Goal: Task Accomplishment & Management: Complete application form

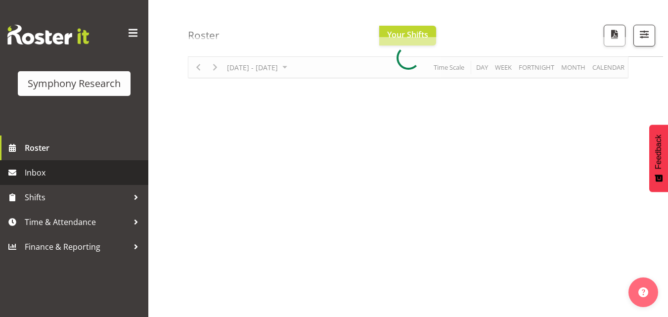
scroll to position [99, 0]
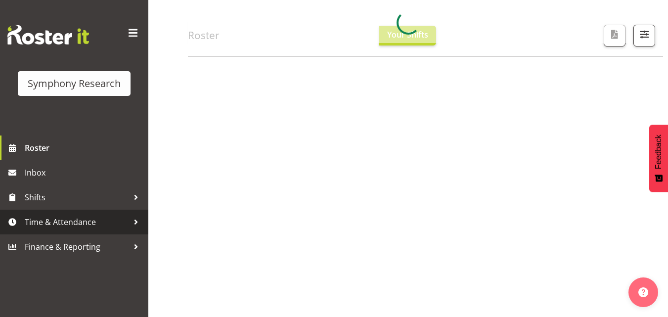
click at [86, 218] on span "Time & Attendance" at bounding box center [77, 222] width 104 height 15
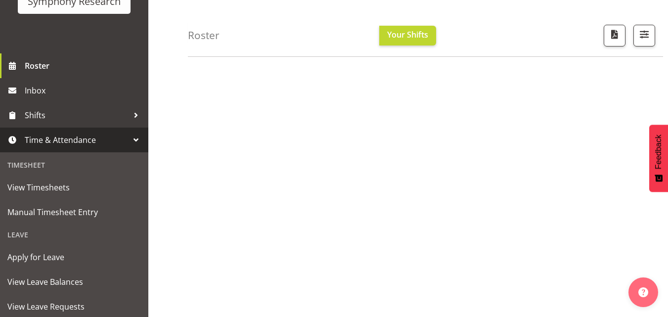
scroll to position [148, 0]
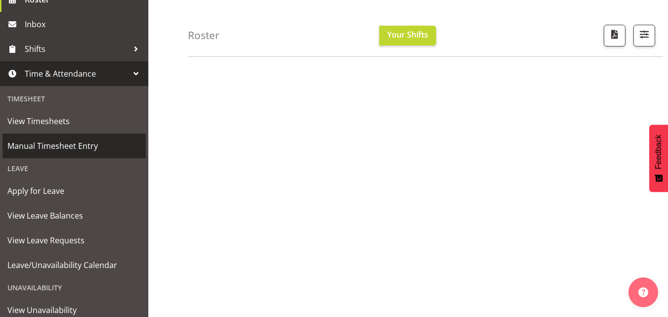
click at [55, 146] on span "Manual Timesheet Entry" at bounding box center [73, 145] width 133 height 15
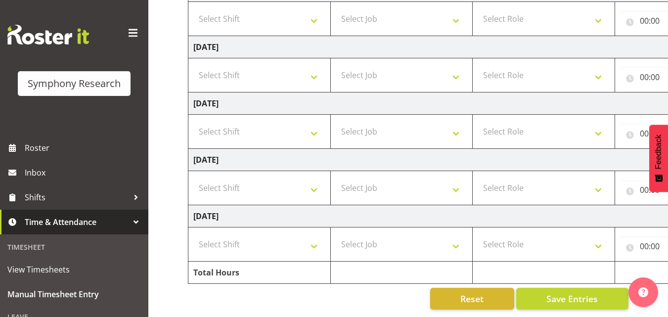
scroll to position [151, 0]
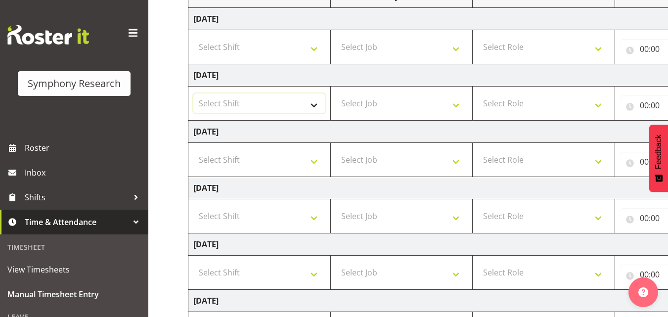
click at [307, 107] on select "Select Shift !!Weekend Residential (Roster IT Shift Label) *Business 9/10am ~ 4…" at bounding box center [259, 103] width 132 height 20
select select "48116"
click at [193, 93] on select "Select Shift !!Weekend Residential (Roster IT Shift Label) *Business 9/10am ~ 4…" at bounding box center [259, 103] width 132 height 20
click at [390, 100] on select "Select Job 550060 IF Admin 553492 World Poll Aus Wave 2 Main 2025 553493 World …" at bounding box center [402, 103] width 132 height 20
select select "10536"
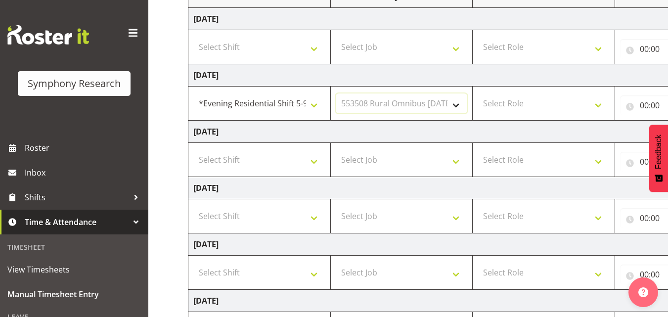
click at [336, 93] on select "Select Job 550060 IF Admin 553492 World Poll Aus Wave 2 Main 2025 553493 World …" at bounding box center [402, 103] width 132 height 20
click at [527, 110] on select "Select Role Briefing Interviewing" at bounding box center [544, 103] width 132 height 20
select select "47"
click at [478, 93] on select "Select Role Briefing Interviewing" at bounding box center [544, 103] width 132 height 20
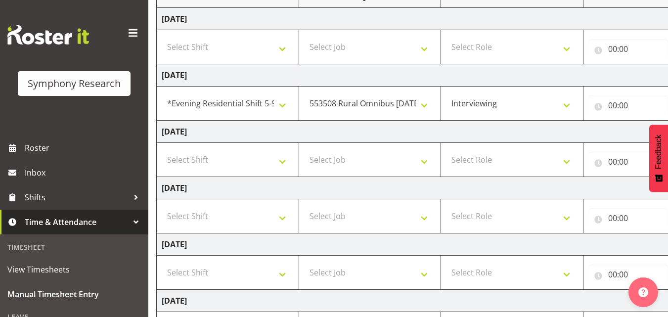
scroll to position [0, 212]
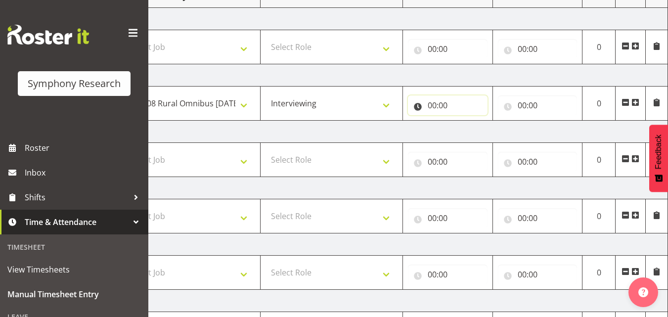
click at [450, 105] on input "00:00" at bounding box center [448, 105] width 80 height 20
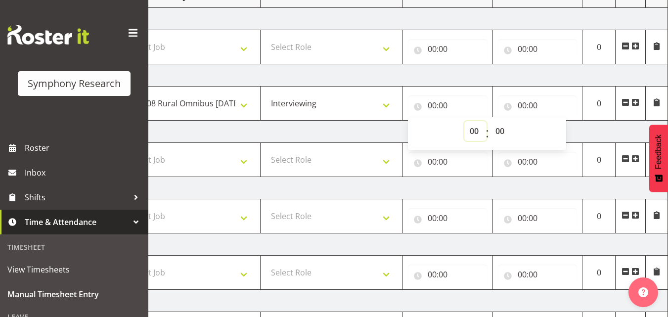
click at [476, 129] on select "00 01 02 03 04 05 06 07 08 09 10 11 12 13 14 15 16 17 18 19 20 21 22 23" at bounding box center [475, 131] width 22 height 20
select select "17"
click at [464, 121] on select "00 01 02 03 04 05 06 07 08 09 10 11 12 13 14 15 16 17 18 19 20 21 22 23" at bounding box center [475, 131] width 22 height 20
type input "17:00"
click at [517, 106] on input "00:00" at bounding box center [538, 105] width 80 height 20
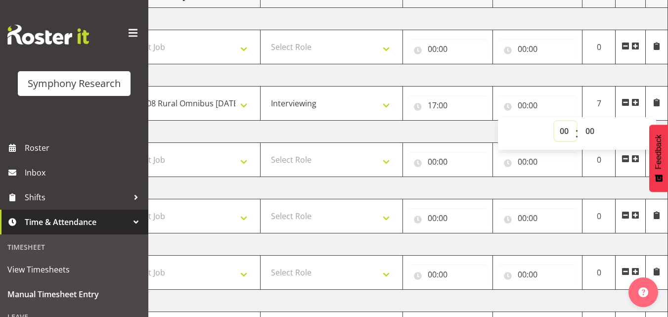
click at [563, 129] on select "00 01 02 03 04 05 06 07 08 09 10 11 12 13 14 15 16 17 18 19 20 21 22 23" at bounding box center [565, 131] width 22 height 20
select select "21"
click at [554, 121] on select "00 01 02 03 04 05 06 07 08 09 10 11 12 13 14 15 16 17 18 19 20 21 22 23" at bounding box center [565, 131] width 22 height 20
type input "21:00"
click at [451, 133] on td "Wednesday 27th August 2025" at bounding box center [322, 132] width 692 height 22
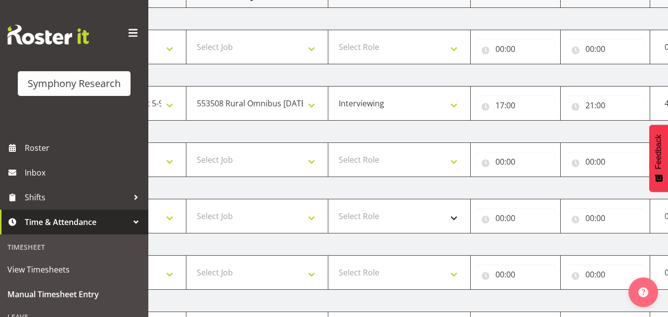
scroll to position [0, 133]
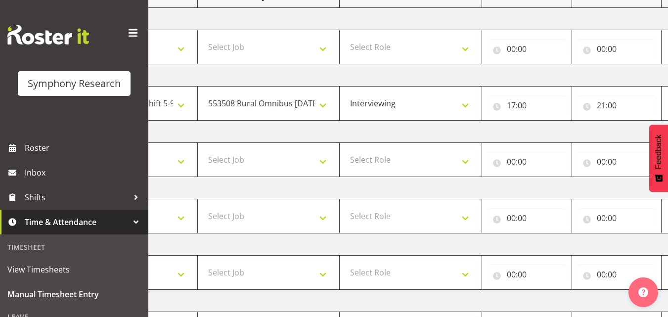
click at [417, 134] on td "Wednesday 27th August 2025" at bounding box center [401, 132] width 692 height 22
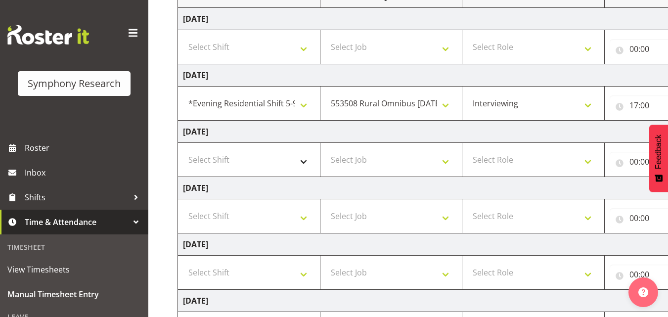
scroll to position [0, 0]
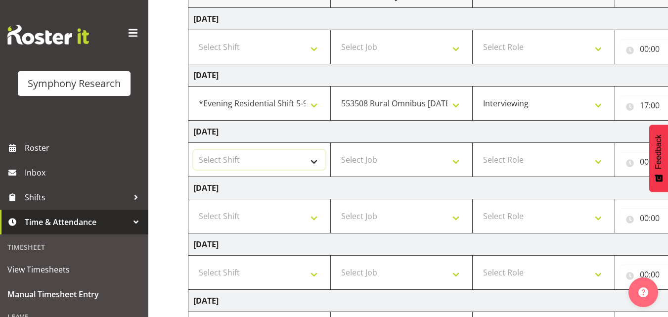
click at [238, 160] on select "Select Shift !!Weekend Residential (Roster IT Shift Label) *Business 9/10am ~ 4…" at bounding box center [259, 160] width 132 height 20
select select "48116"
click at [193, 150] on select "Select Shift !!Weekend Residential (Roster IT Shift Label) *Business 9/10am ~ 4…" at bounding box center [259, 160] width 132 height 20
click at [400, 154] on select "Select Job 550060 IF Admin 553492 World Poll Aus Wave 2 Main 2025 553493 World …" at bounding box center [402, 160] width 132 height 20
select select "10536"
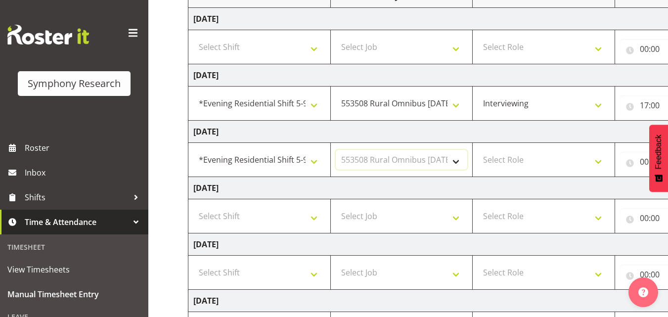
click at [336, 150] on select "Select Job 550060 IF Admin 553492 World Poll Aus Wave 2 Main 2025 553493 World …" at bounding box center [402, 160] width 132 height 20
click at [504, 160] on select "Select Role Briefing Interviewing" at bounding box center [544, 160] width 132 height 20
select select "47"
click at [478, 150] on select "Select Role Briefing Interviewing" at bounding box center [544, 160] width 132 height 20
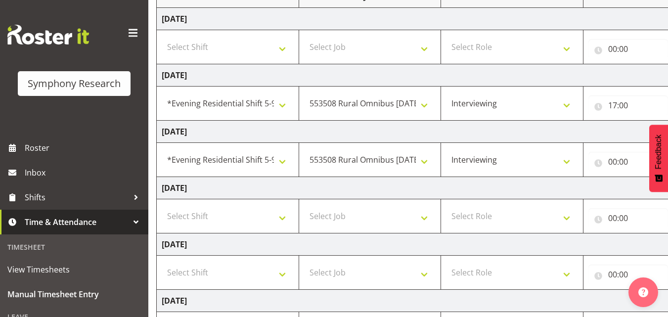
scroll to position [0, 212]
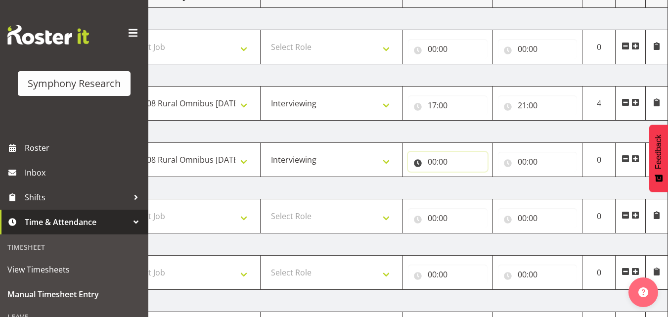
click at [436, 161] on input "00:00" at bounding box center [448, 162] width 80 height 20
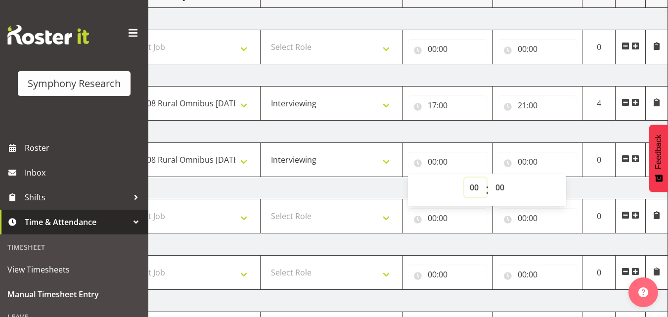
click at [473, 184] on select "00 01 02 03 04 05 06 07 08 09 10 11 12 13 14 15 16 17 18 19 20 21 22 23" at bounding box center [475, 187] width 22 height 20
select select "17"
click at [464, 177] on select "00 01 02 03 04 05 06 07 08 09 10 11 12 13 14 15 16 17 18 19 20 21 22 23" at bounding box center [475, 187] width 22 height 20
type input "17:00"
click at [521, 153] on input "00:00" at bounding box center [538, 162] width 80 height 20
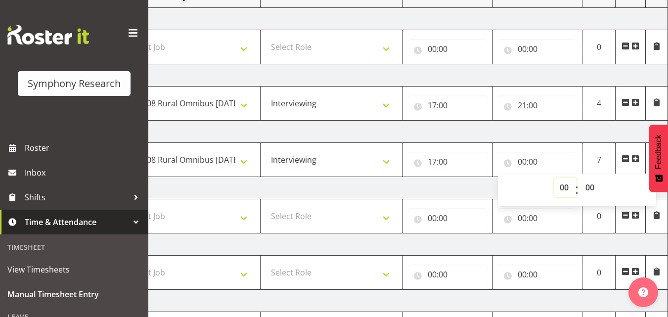
click at [568, 184] on select "00 01 02 03 04 05 06 07 08 09 10 11 12 13 14 15 16 17 18 19 20 21 22 23" at bounding box center [565, 187] width 22 height 20
select select "21"
click at [554, 177] on select "00 01 02 03 04 05 06 07 08 09 10 11 12 13 14 15 16 17 18 19 20 21 22 23" at bounding box center [565, 187] width 22 height 20
type input "21:00"
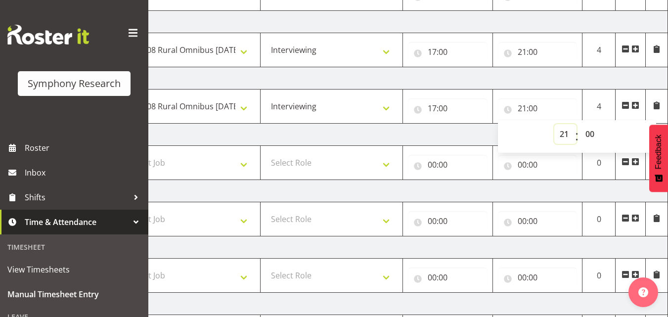
scroll to position [300, 0]
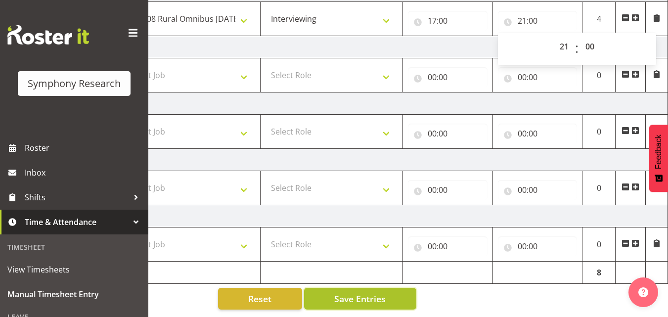
click at [354, 294] on span "Save Entries" at bounding box center [359, 298] width 51 height 13
